Goal: Task Accomplishment & Management: Manage account settings

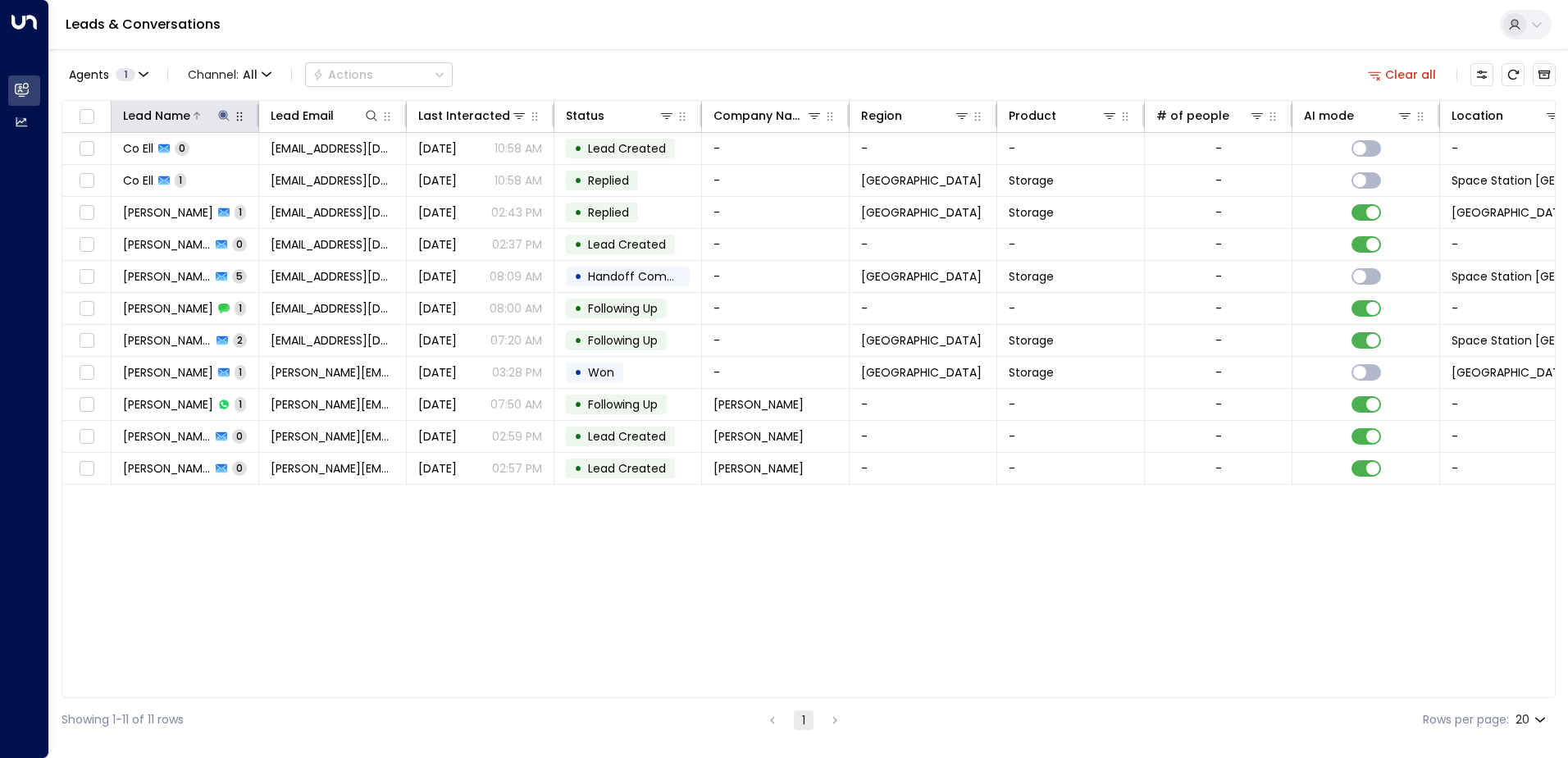
click at [223, 112] on icon at bounding box center [223, 114] width 11 height 11
click at [328, 175] on icon "button" at bounding box center [327, 175] width 11 height 11
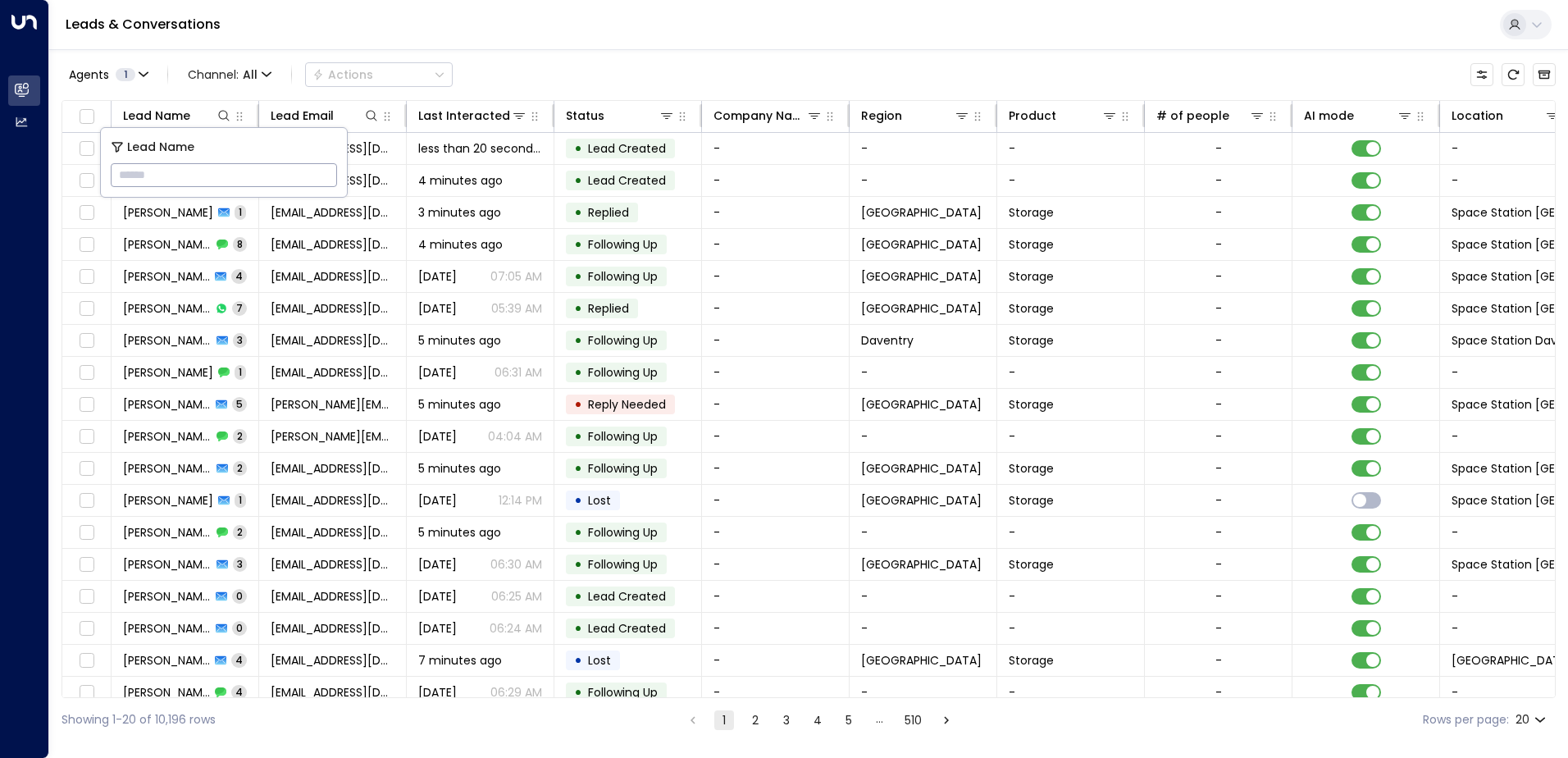
click at [298, 186] on input "text" at bounding box center [224, 175] width 227 height 30
click at [366, 111] on icon at bounding box center [370, 115] width 13 height 13
type input "******"
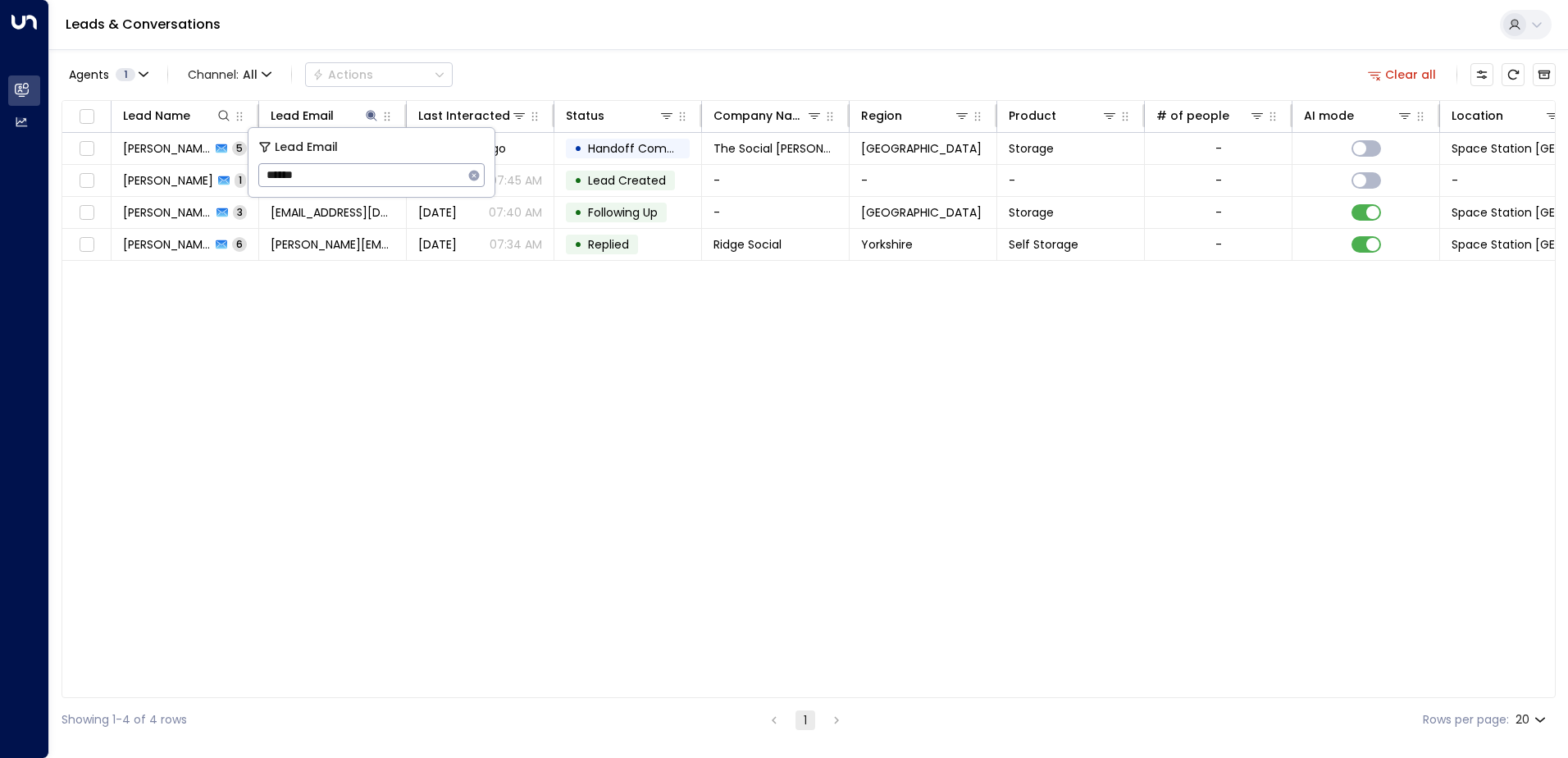
click at [523, 89] on div "Agents 1 Channel: All Actions Clear all" at bounding box center [808, 74] width 1495 height 34
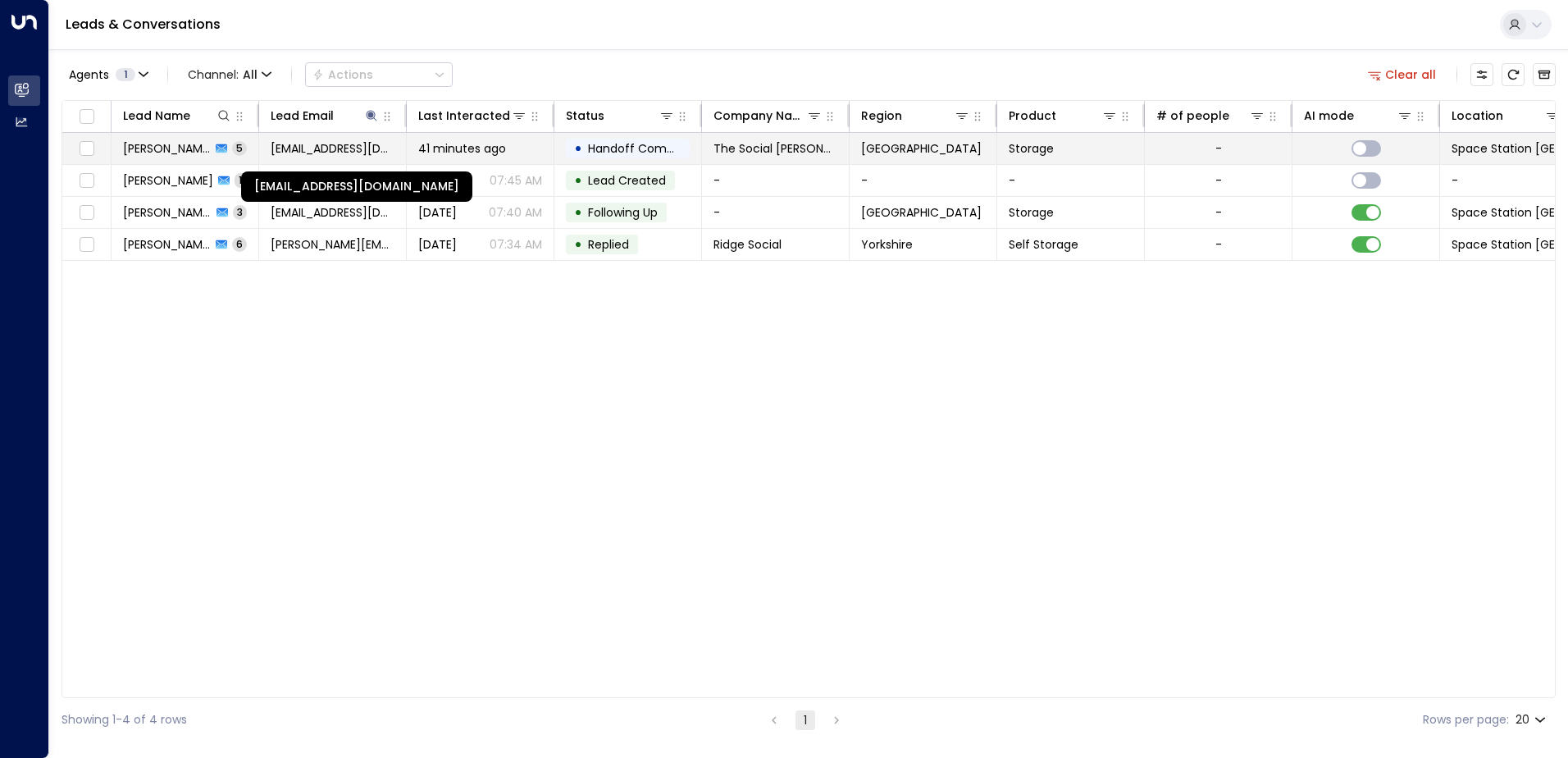
click at [385, 147] on span "[EMAIL_ADDRESS][DOMAIN_NAME]" at bounding box center [332, 148] width 124 height 17
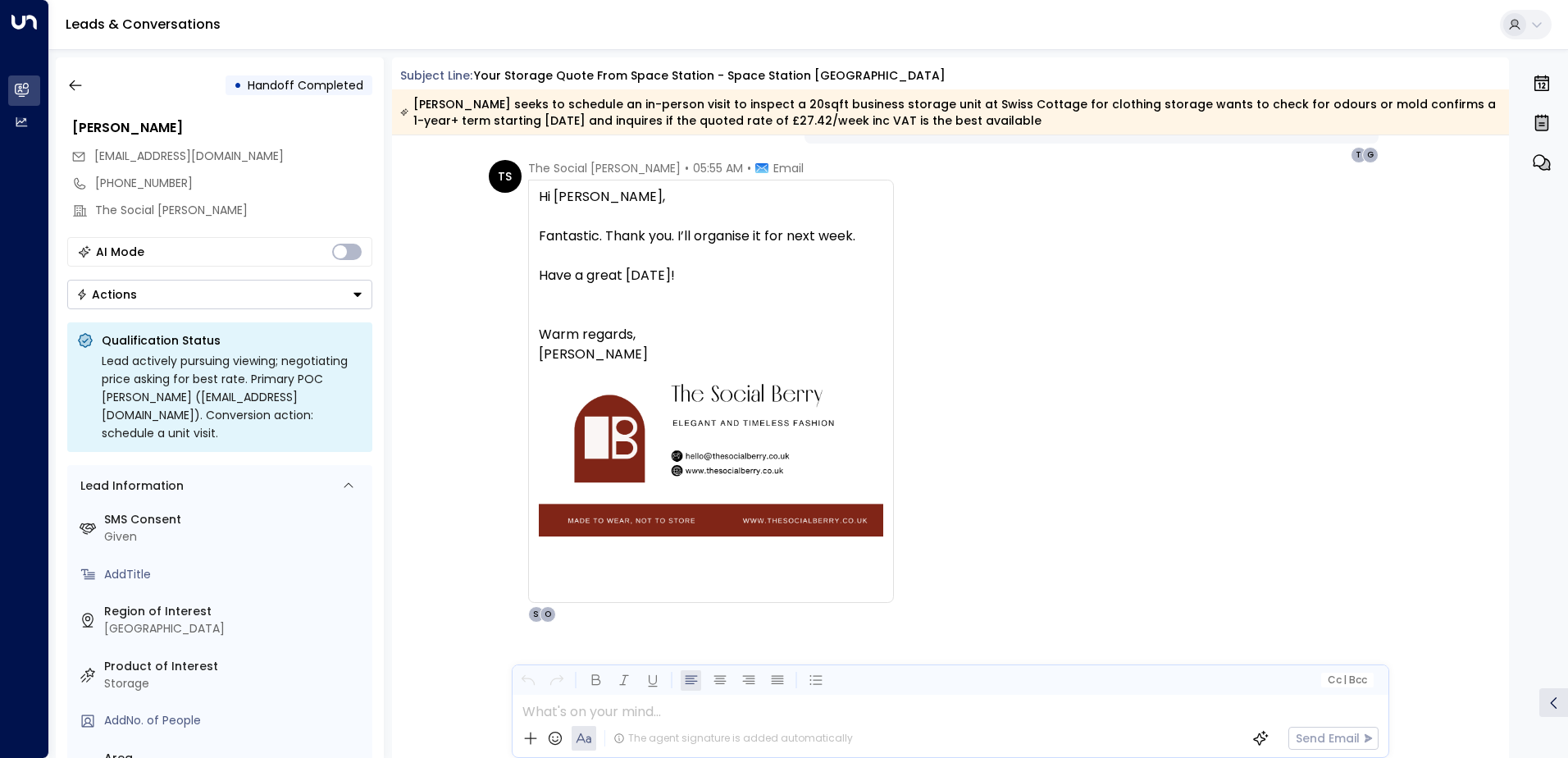
scroll to position [2455, 0]
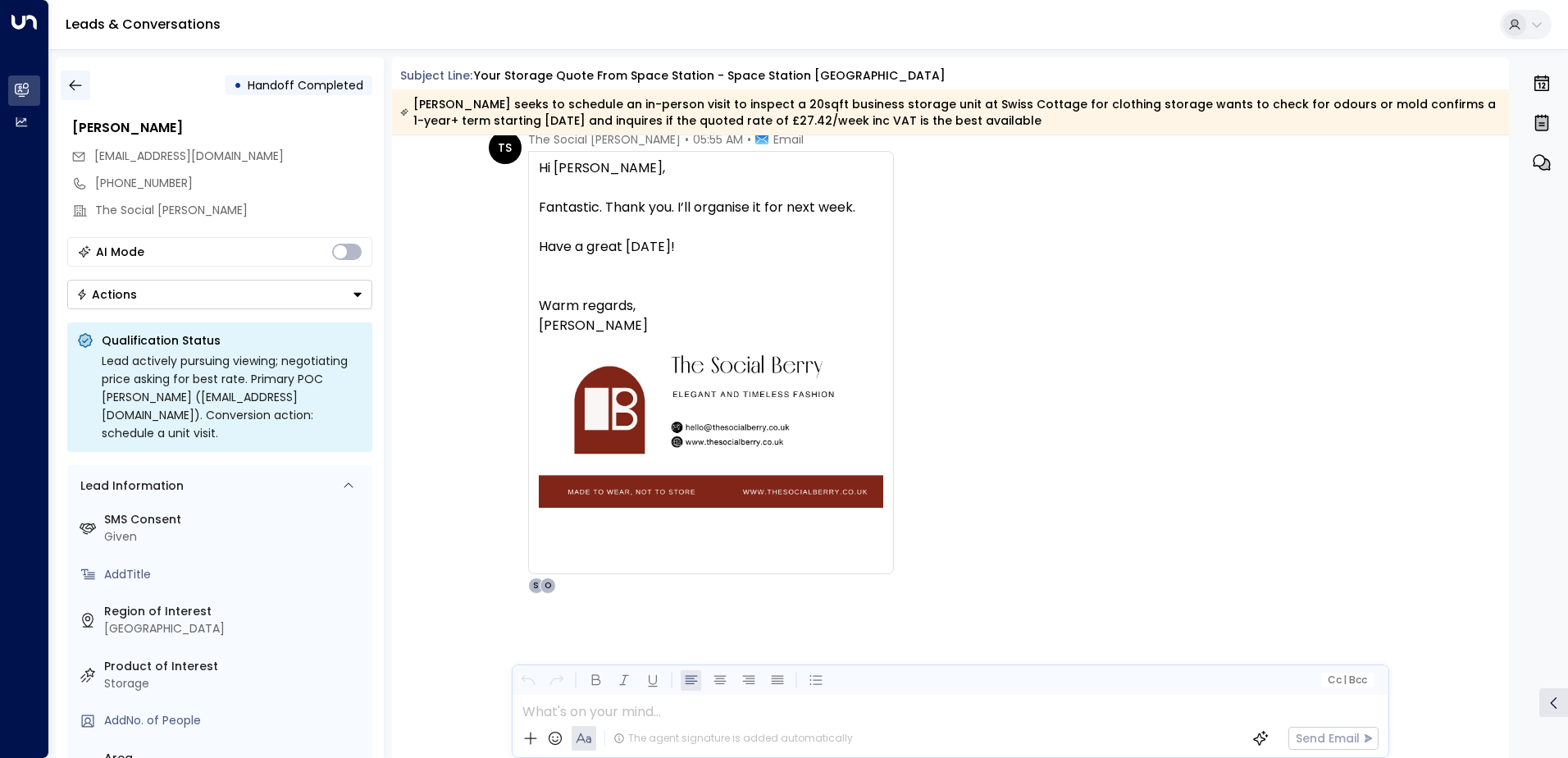
click at [73, 76] on button "button" at bounding box center [75, 85] width 29 height 29
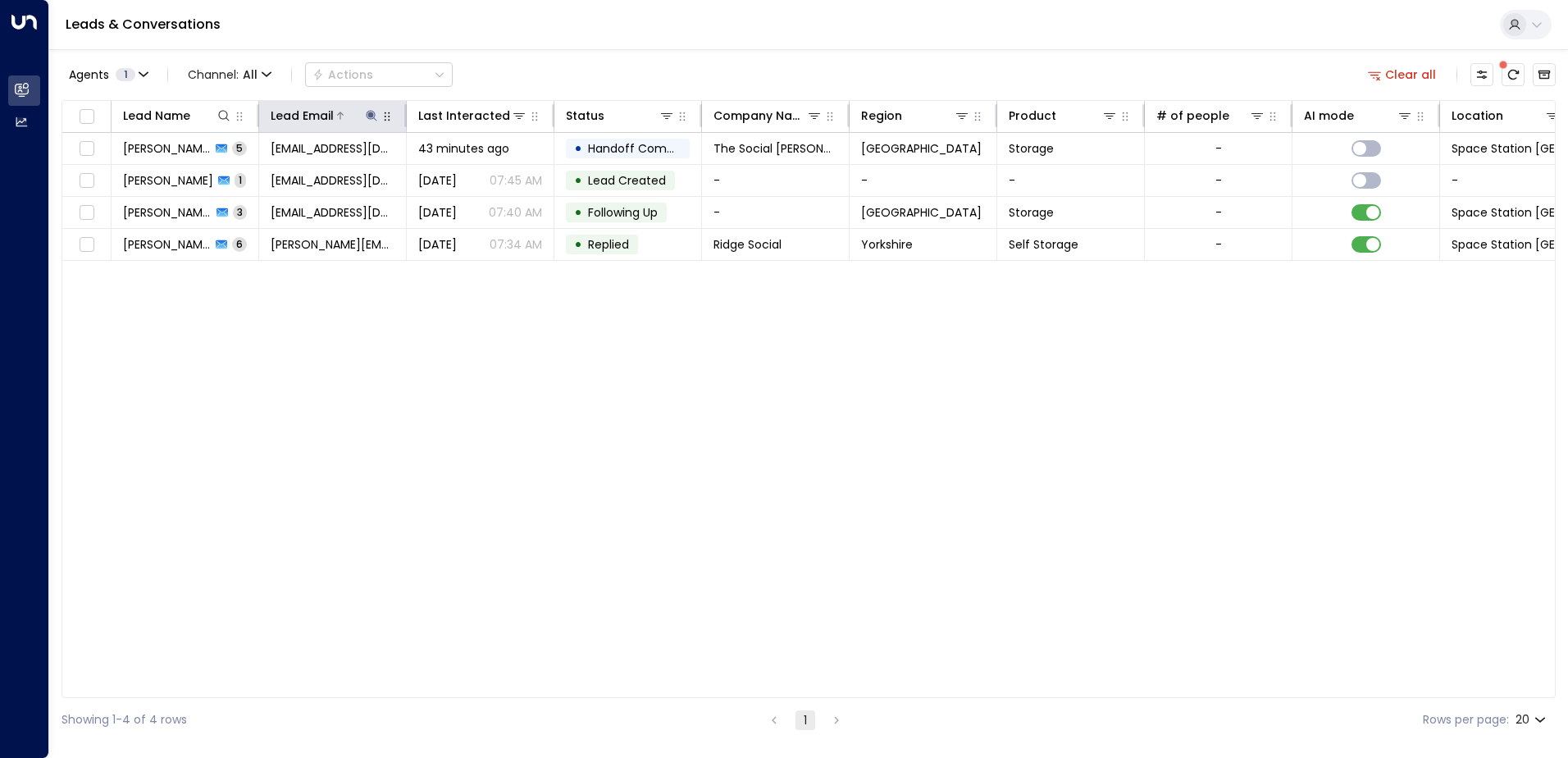
click at [371, 111] on icon at bounding box center [370, 115] width 13 height 13
click at [472, 176] on icon "button" at bounding box center [473, 175] width 13 height 13
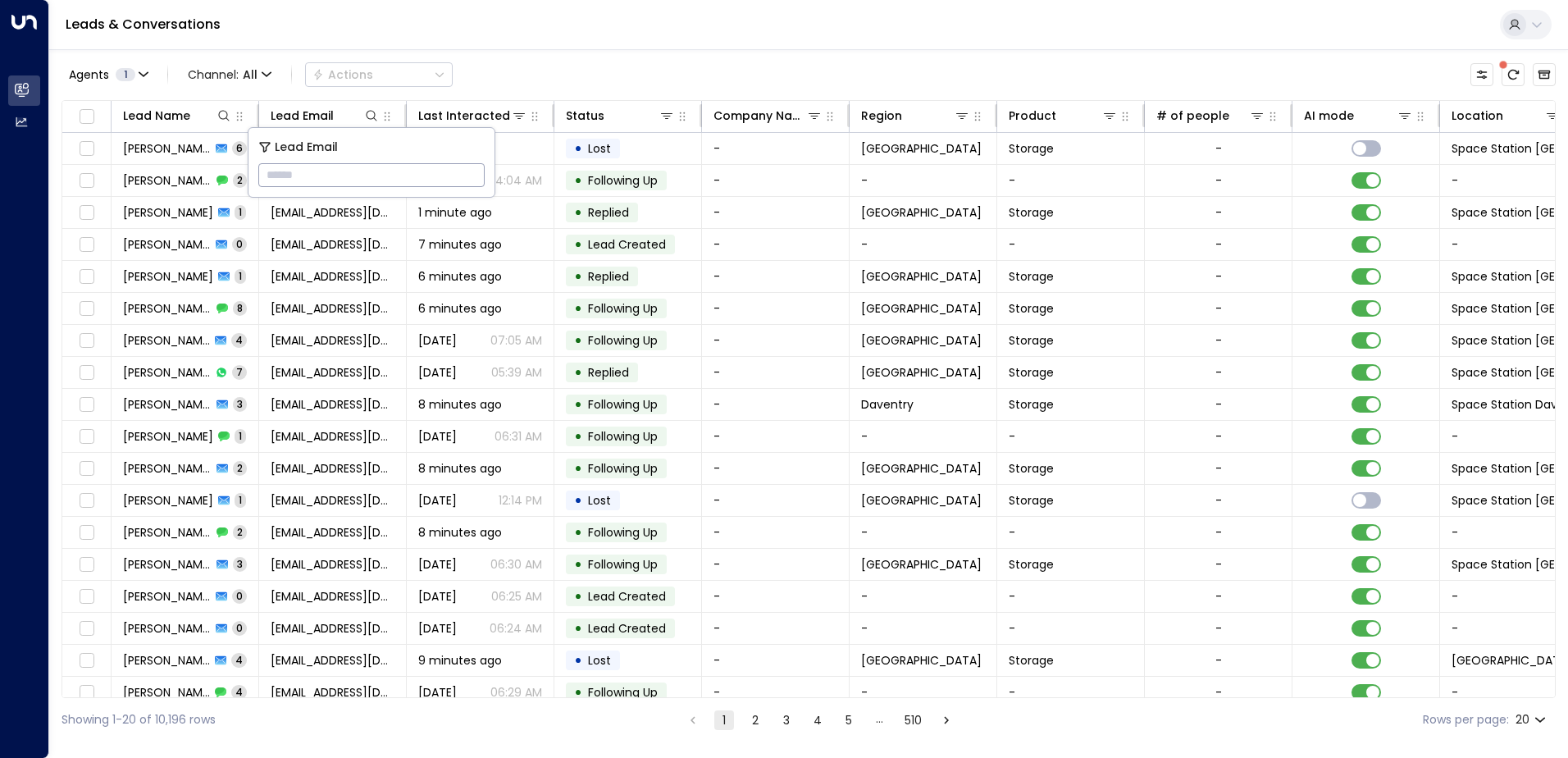
click at [472, 176] on input "text" at bounding box center [371, 175] width 227 height 30
type input "***"
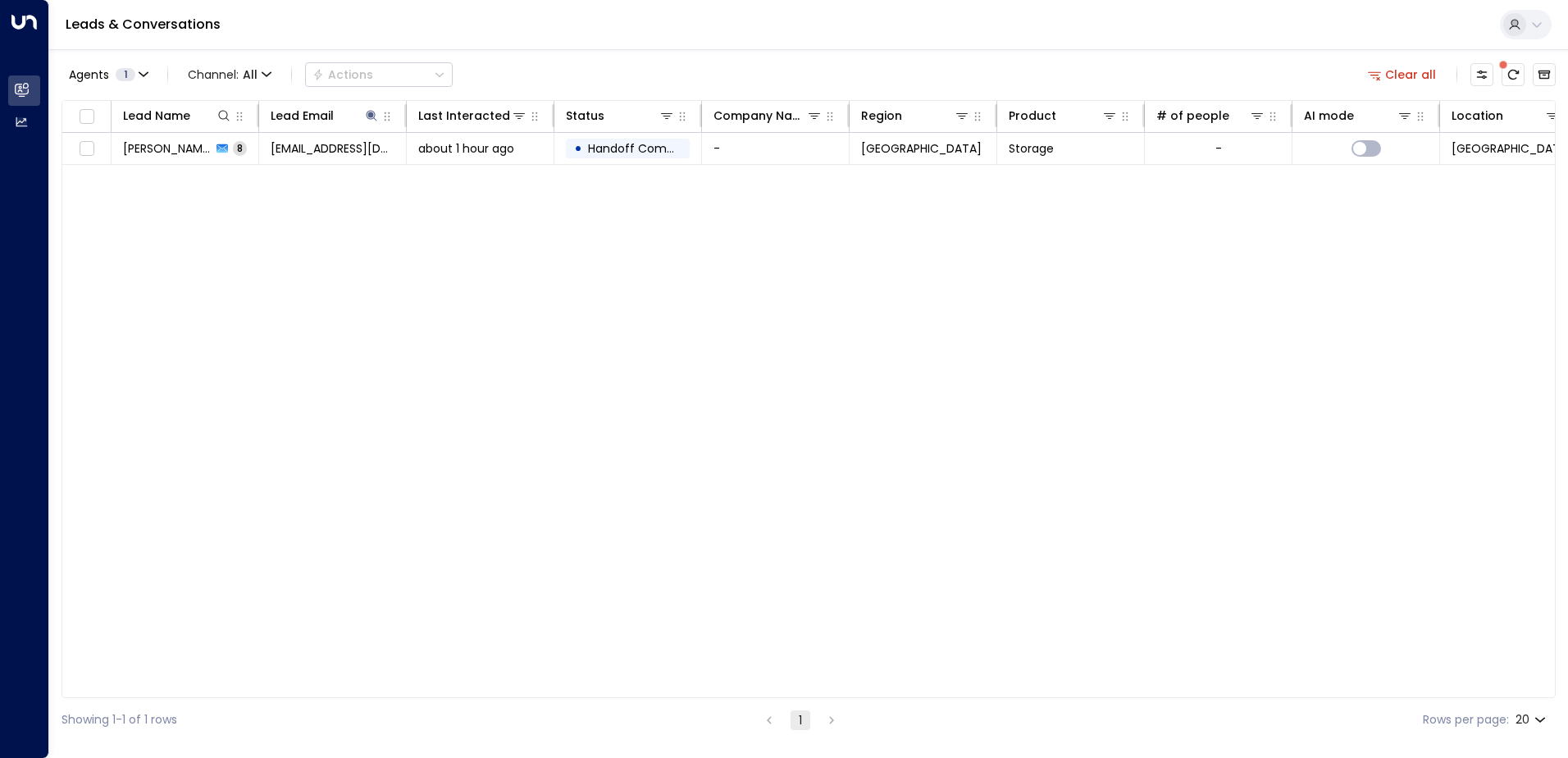
click at [567, 321] on div "Lead Name Lead Email Last Interacted Status Company Name Region Product # of pe…" at bounding box center [808, 399] width 1495 height 599
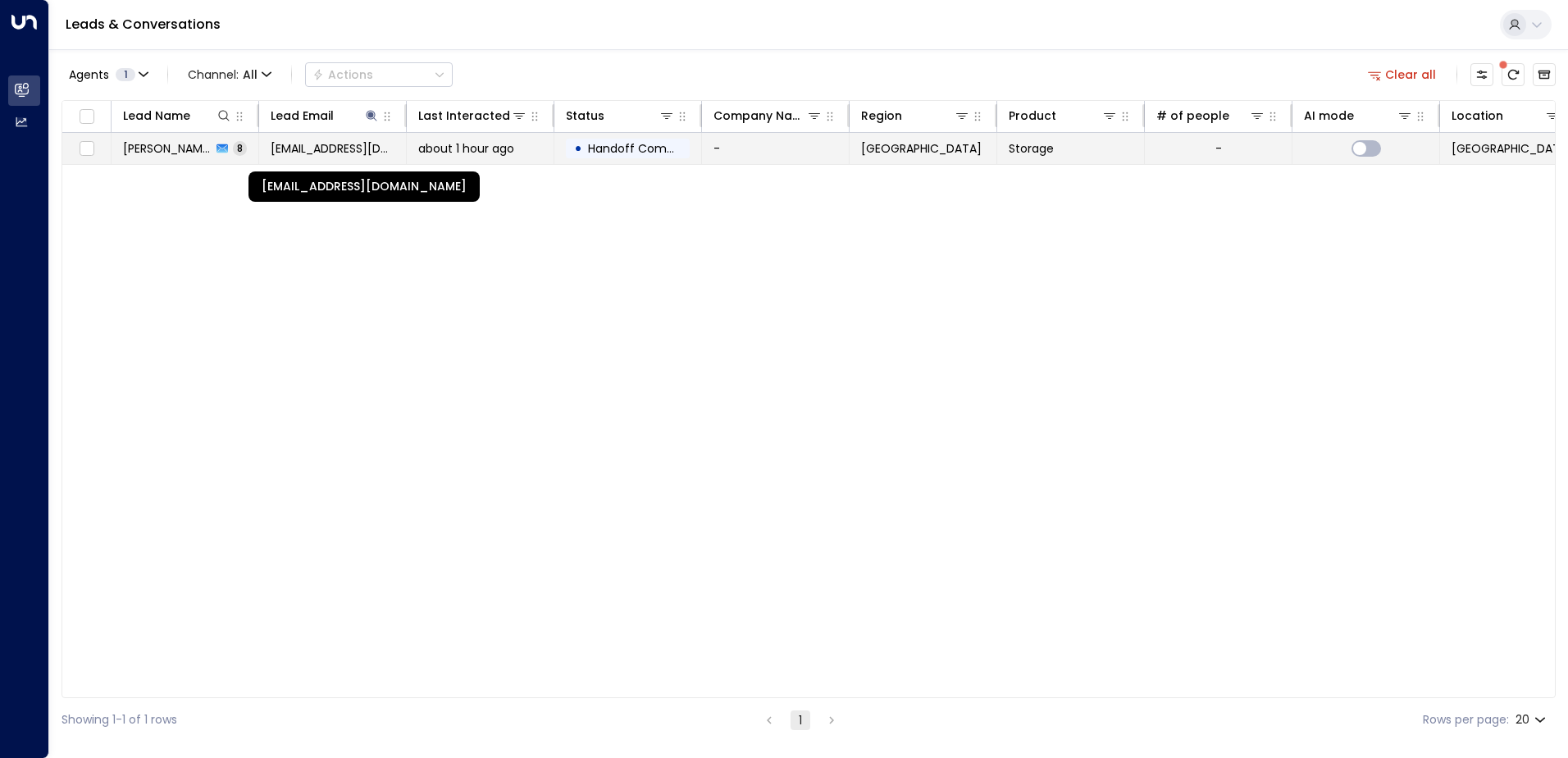
click at [338, 151] on span "[EMAIL_ADDRESS][DOMAIN_NAME]" at bounding box center [332, 148] width 124 height 17
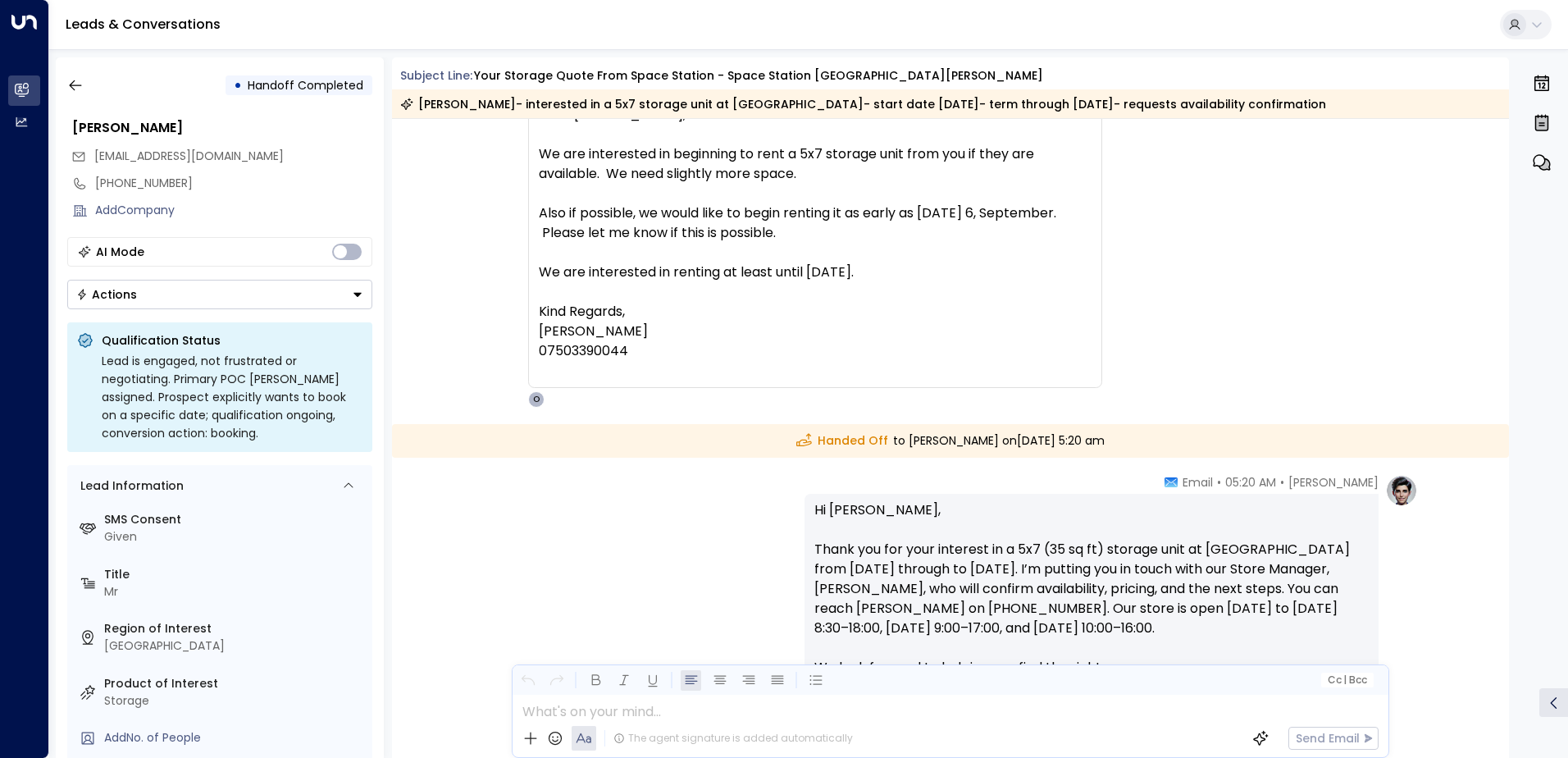
scroll to position [3657, 0]
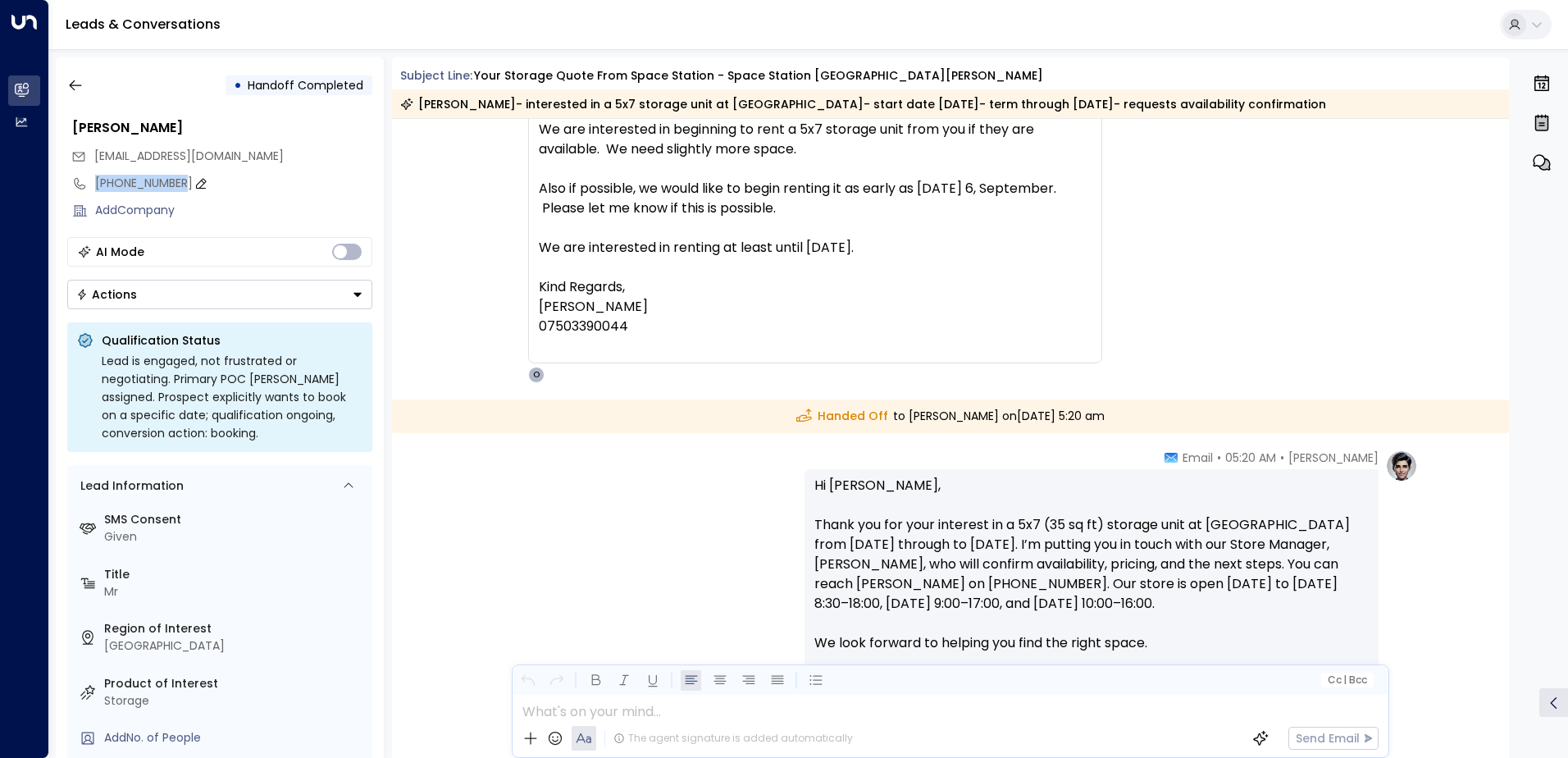
drag, startPoint x: 186, startPoint y: 182, endPoint x: 95, endPoint y: 175, distance: 91.3
click at [95, 175] on div "[PHONE_NUMBER]" at bounding box center [234, 184] width 278 height 18
click at [154, 182] on input "**********" at bounding box center [231, 184] width 273 height 18
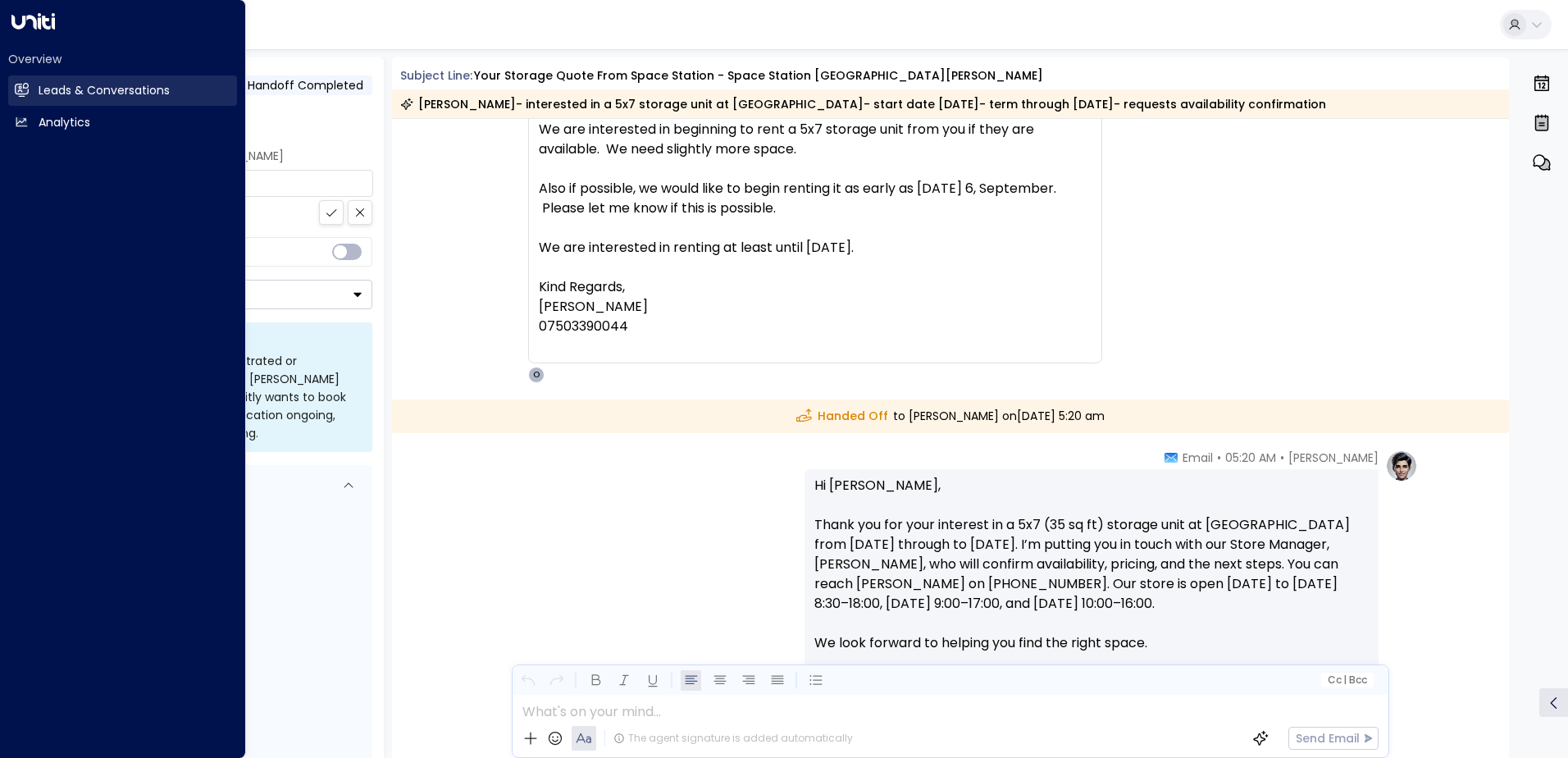
click at [36, 92] on link "Leads & Conversations Leads & Conversations" at bounding box center [122, 90] width 229 height 30
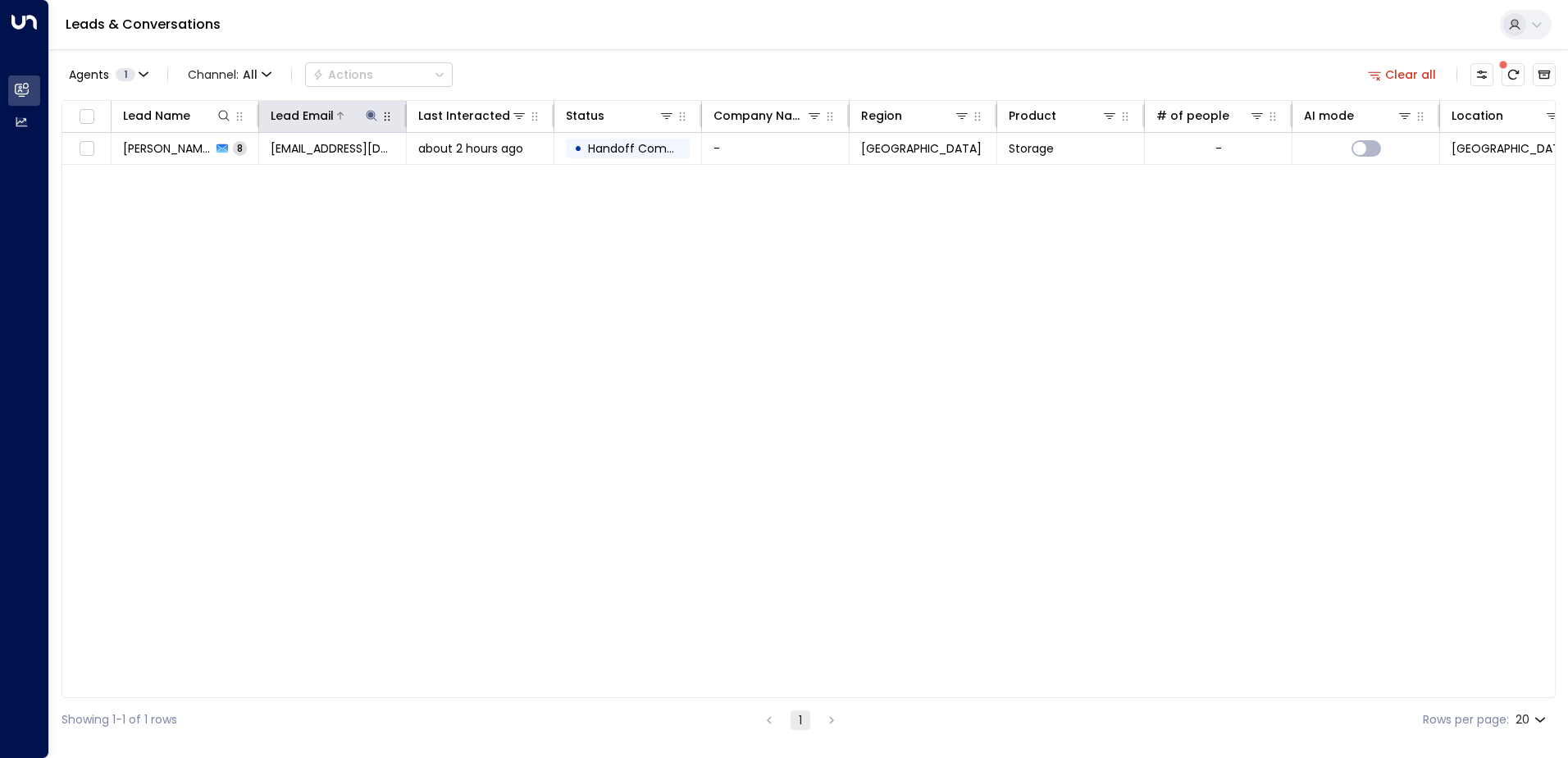
click at [374, 118] on icon at bounding box center [370, 115] width 13 height 13
